Goal: Task Accomplishment & Management: Use online tool/utility

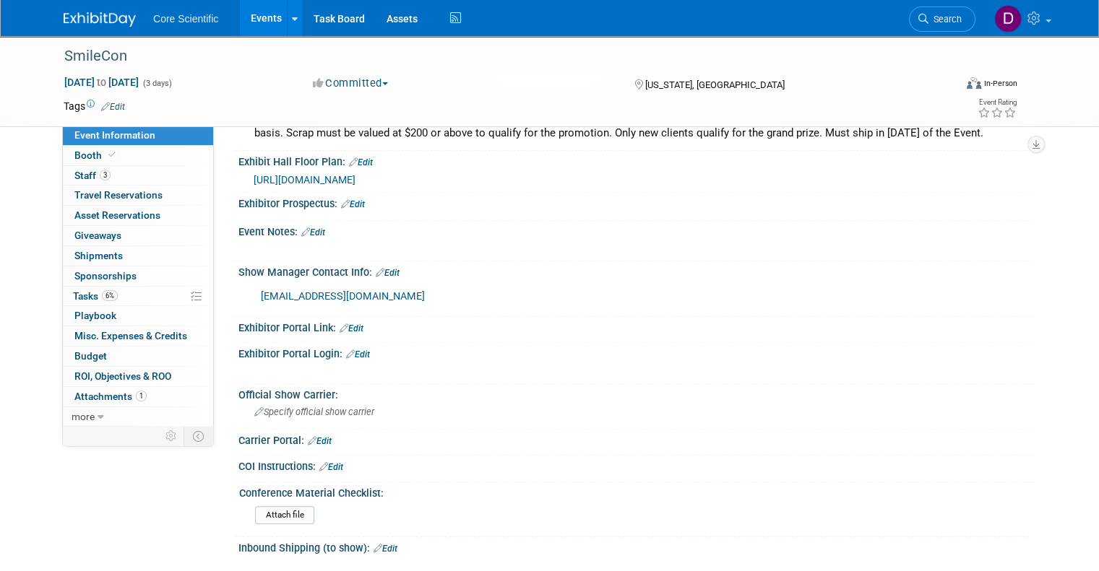
scroll to position [329, 0]
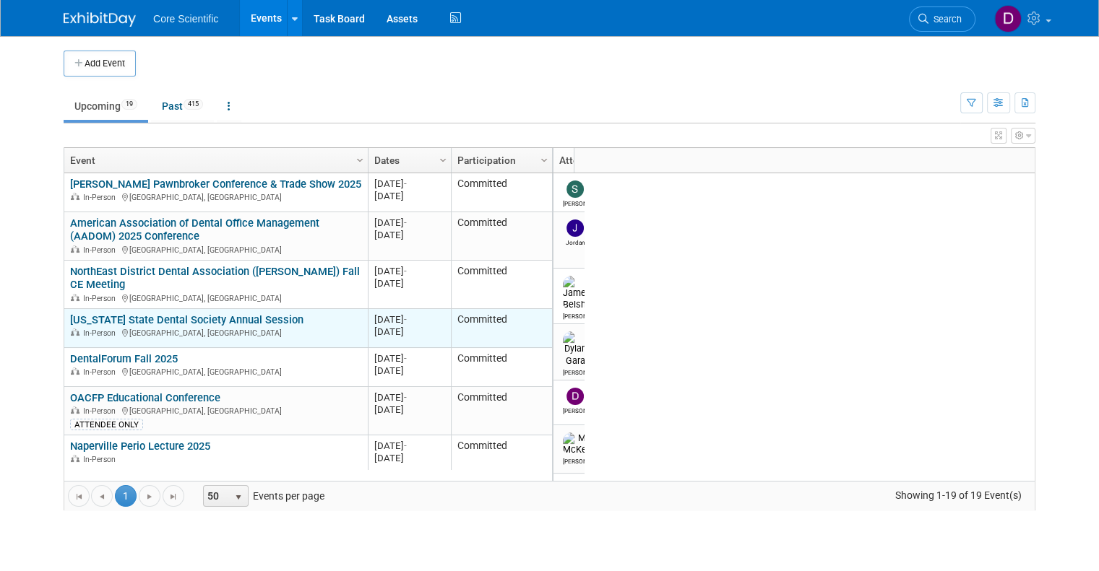
click at [124, 315] on link "[US_STATE] State Dental Society Annual Session" at bounding box center [186, 319] width 233 height 13
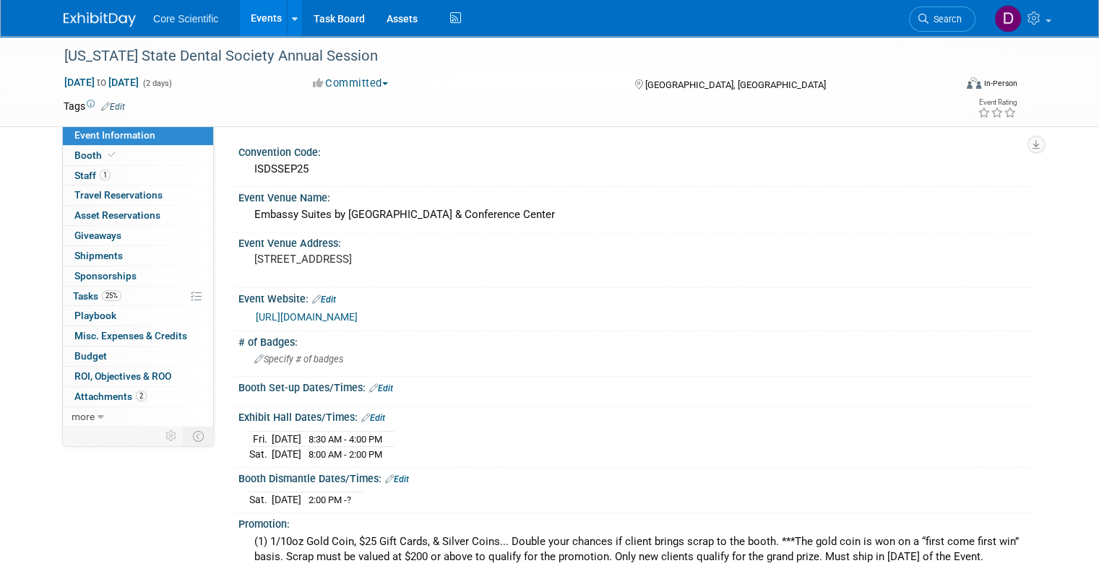
click at [358, 312] on link "[URL][DOMAIN_NAME]" at bounding box center [307, 317] width 102 height 12
click at [348, 262] on pre "[STREET_ADDRESS]" at bounding box center [404, 259] width 300 height 13
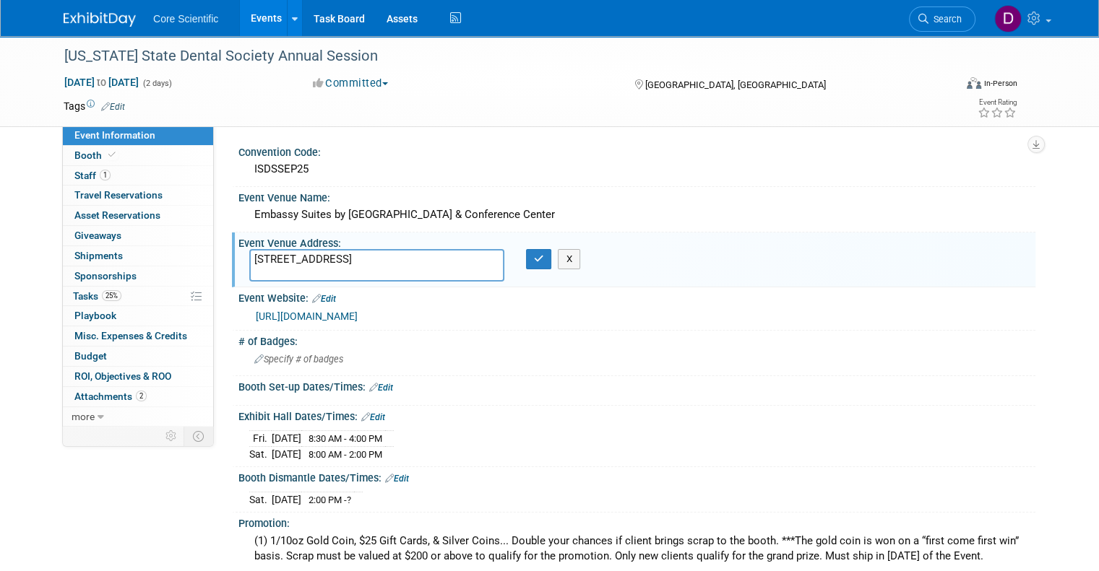
click at [348, 262] on textarea "[STREET_ADDRESS]" at bounding box center [376, 265] width 255 height 33
